Goal: Information Seeking & Learning: Understand process/instructions

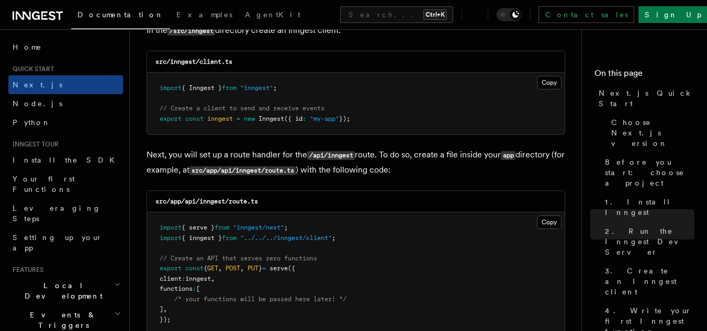
scroll to position [1413, 0]
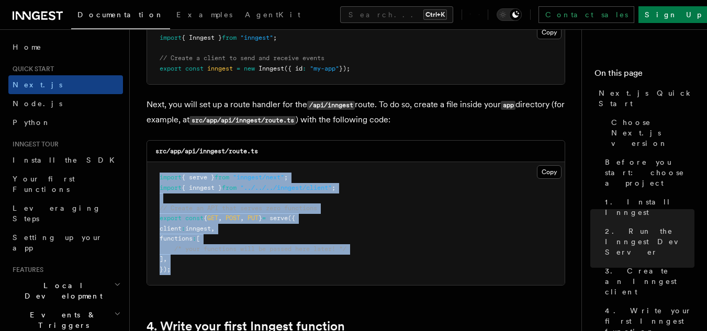
drag, startPoint x: 177, startPoint y: 267, endPoint x: 246, endPoint y: 198, distance: 97.7
click at [156, 182] on pre "import { serve } from "inngest/next" ; import { inngest } from "../../../innges…" at bounding box center [356, 223] width 418 height 123
click at [542, 176] on button "Copy Copied" at bounding box center [549, 172] width 25 height 14
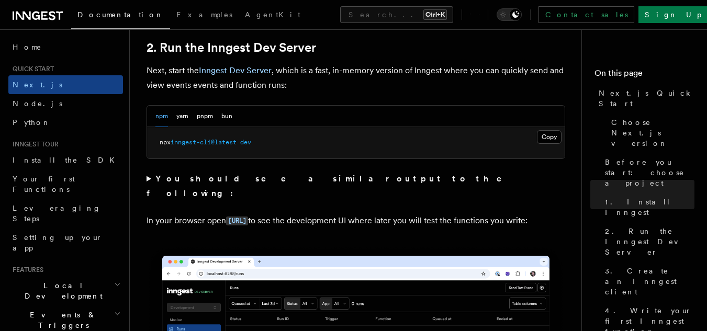
scroll to position [733, 0]
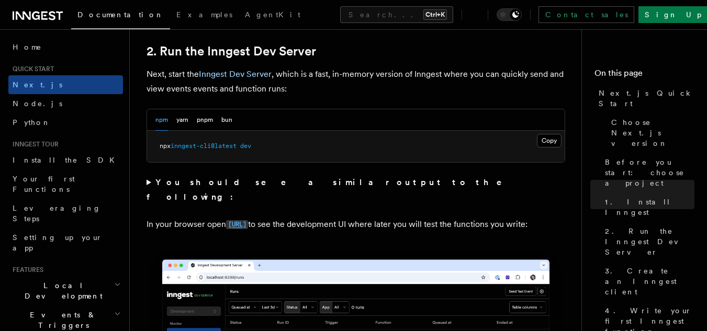
click at [248, 220] on code "[URL]" at bounding box center [237, 224] width 22 height 9
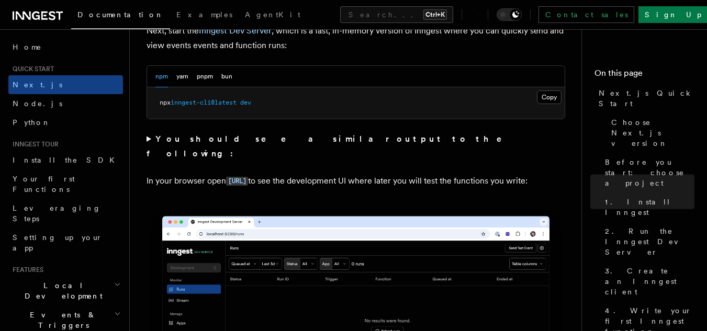
scroll to position [785, 0]
